Goal: Task Accomplishment & Management: Manage account settings

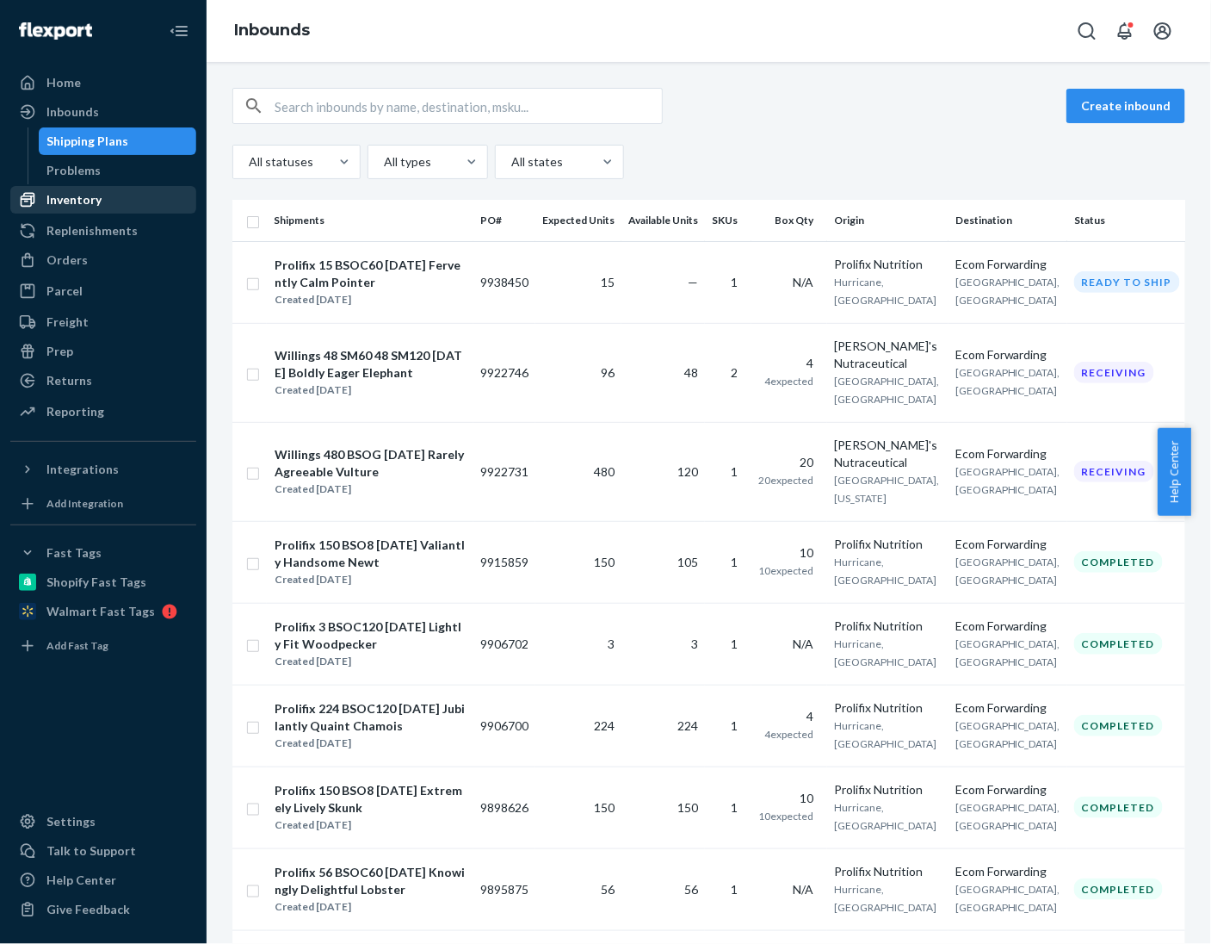
click at [84, 203] on div "Inventory" at bounding box center [73, 199] width 55 height 17
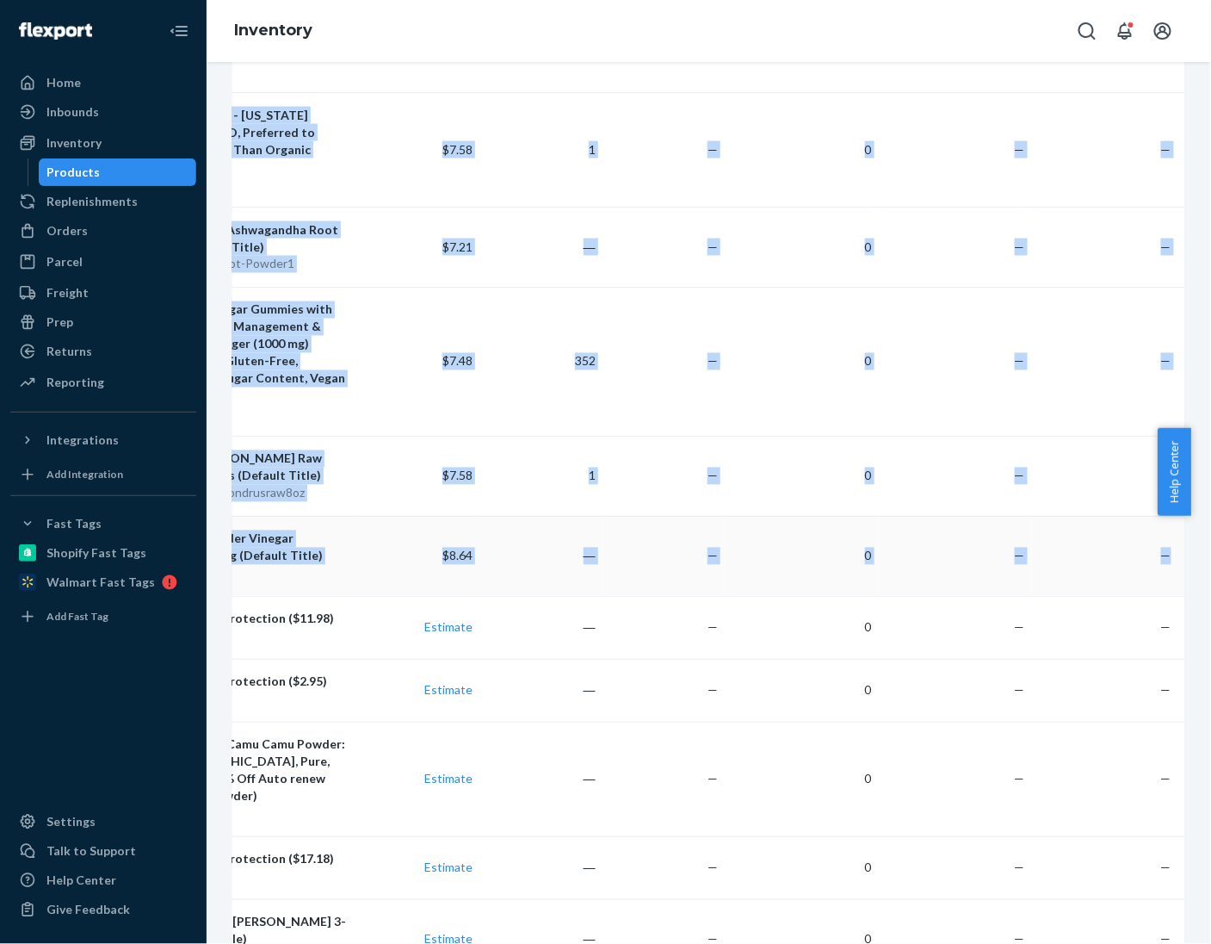
scroll to position [0, 175]
drag, startPoint x: 290, startPoint y: 270, endPoint x: 1165, endPoint y: 405, distance: 885.1
copy table "Lore Ipsumdolors Ame 37c Adipis Elitsed DOE Temporincid Utlabor Etdolor Magnaal…"
click at [218, 75] on div "Action Create product Create bundle Bulk create products Bulk update products B…" at bounding box center [709, 503] width 1005 height 882
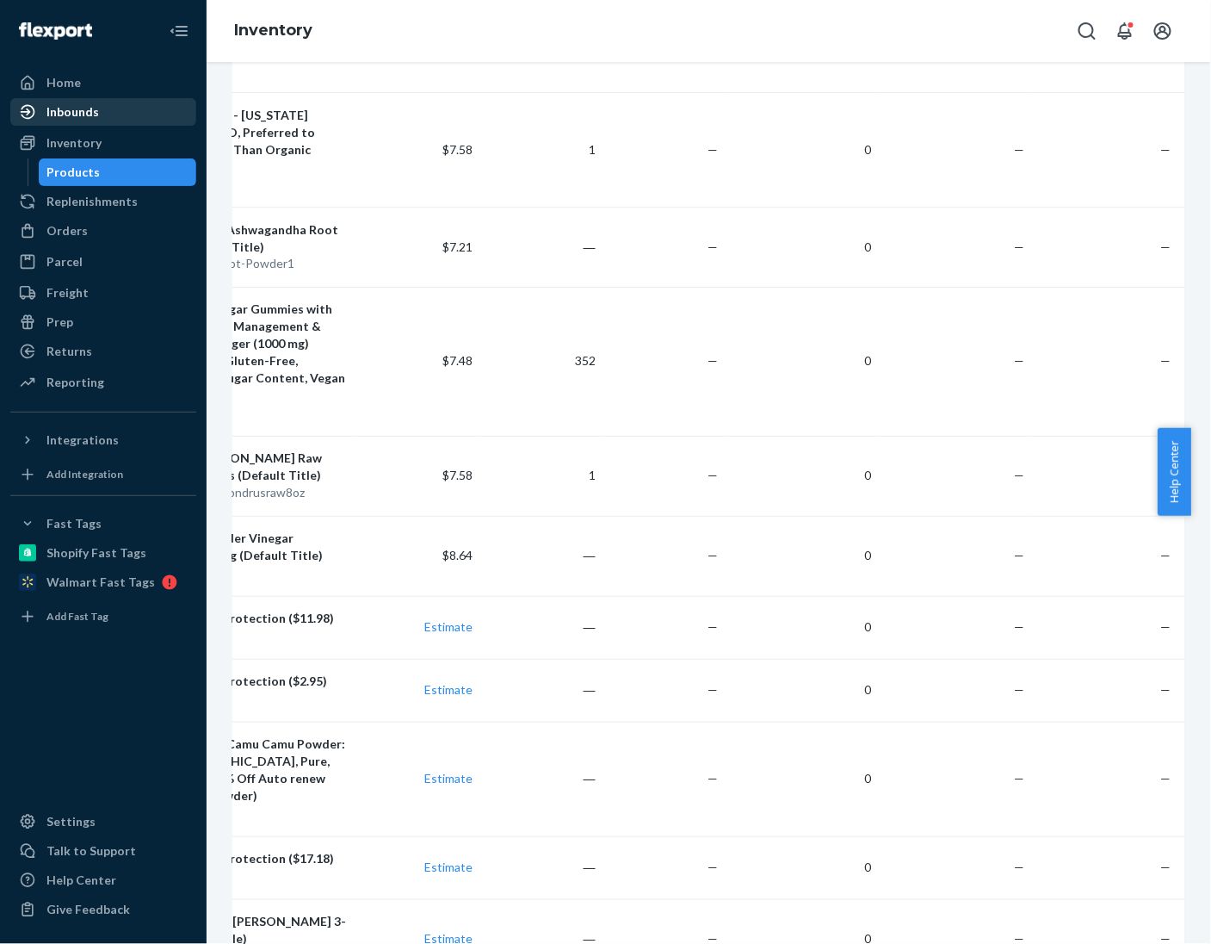
click at [73, 110] on div "Inbounds" at bounding box center [72, 111] width 53 height 17
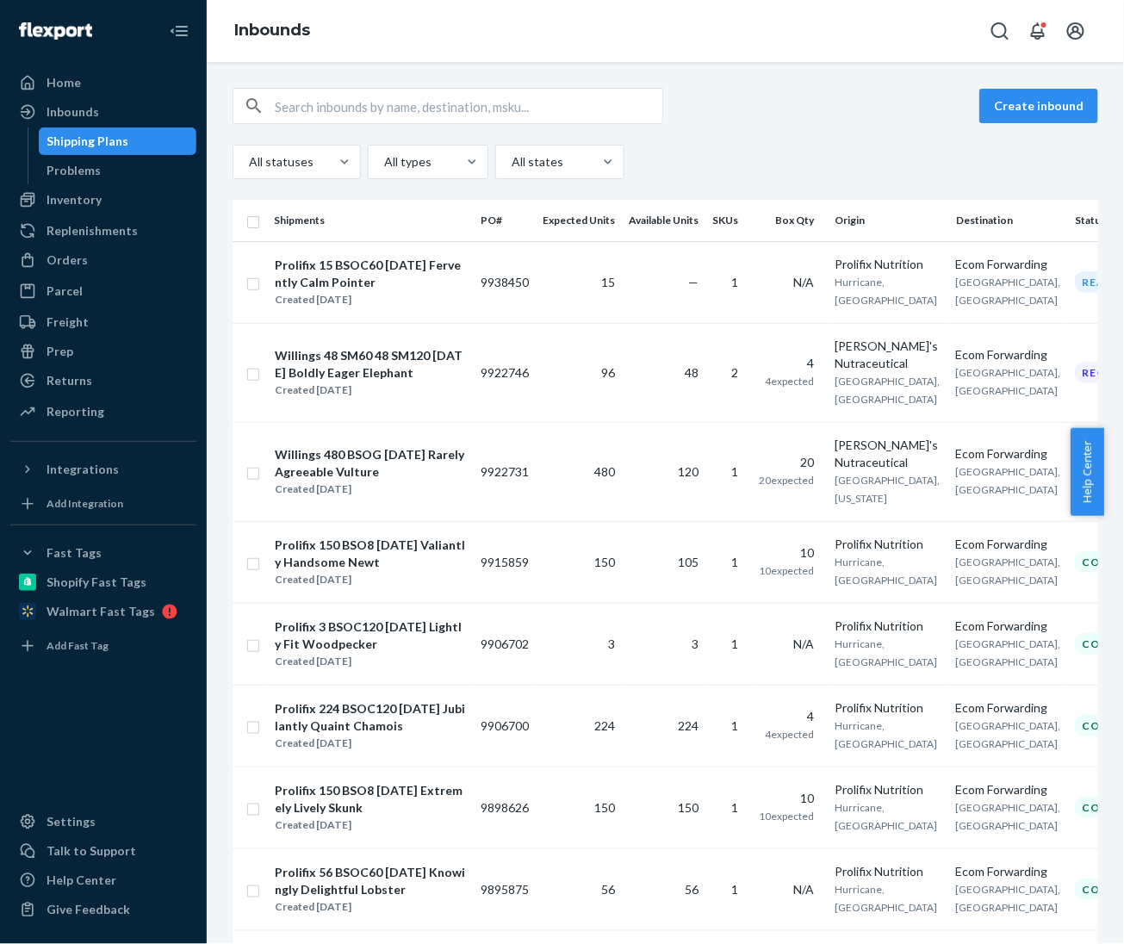
click at [716, 157] on div "All statuses All types All states" at bounding box center [664, 162] width 865 height 34
click at [725, 142] on div "Create inbound All statuses All types All states" at bounding box center [664, 133] width 865 height 91
click at [747, 105] on div "Create inbound" at bounding box center [664, 106] width 865 height 36
